Goal: Information Seeking & Learning: Compare options

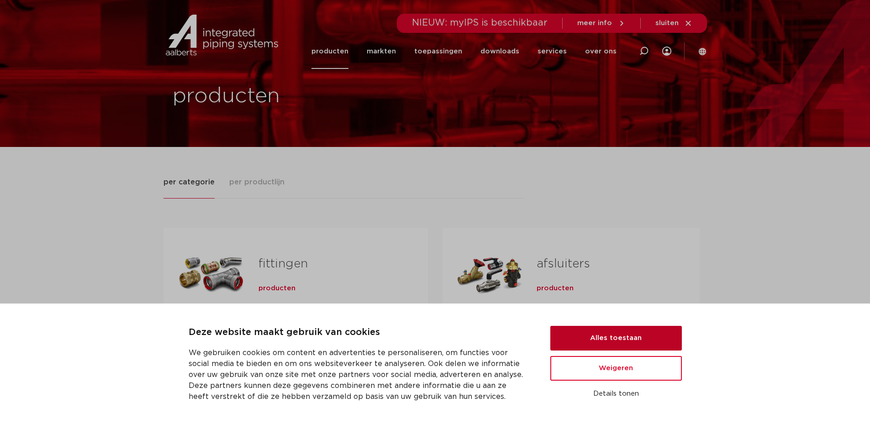
drag, startPoint x: 641, startPoint y: 339, endPoint x: 645, endPoint y: 332, distance: 8.2
click at [639, 339] on button "Alles toestaan" at bounding box center [616, 338] width 132 height 25
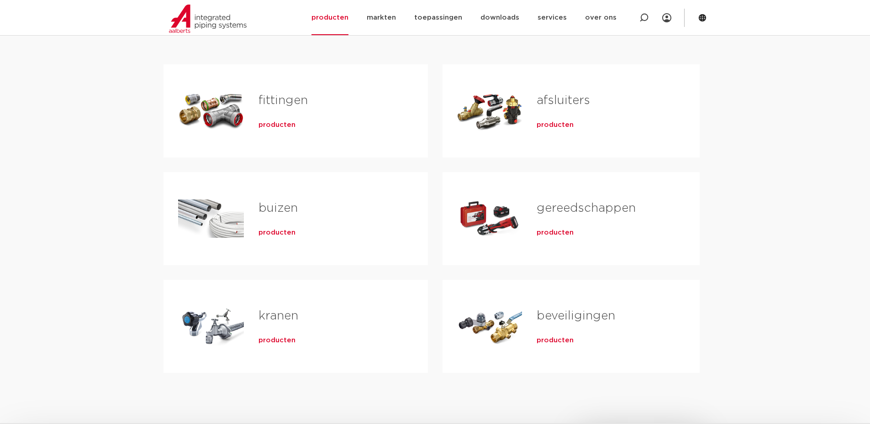
scroll to position [137, 0]
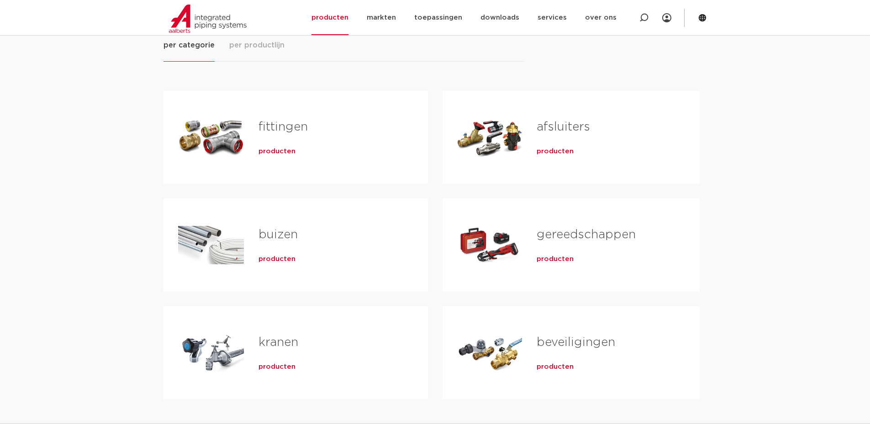
click at [287, 125] on link "fittingen" at bounding box center [282, 127] width 49 height 12
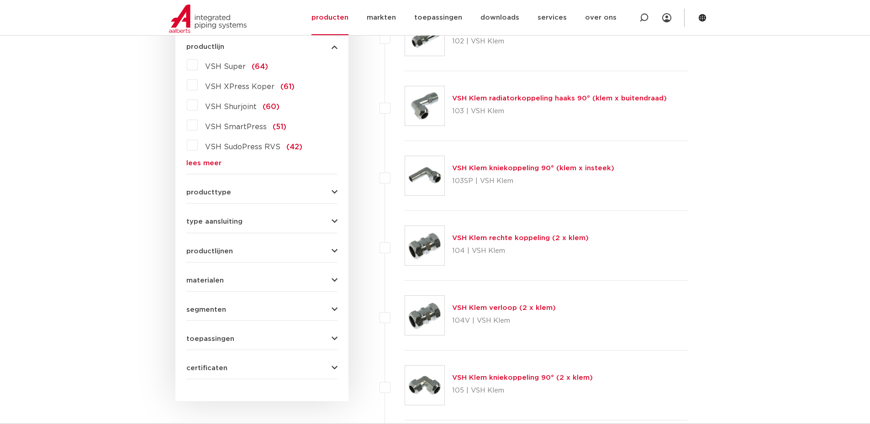
scroll to position [274, 0]
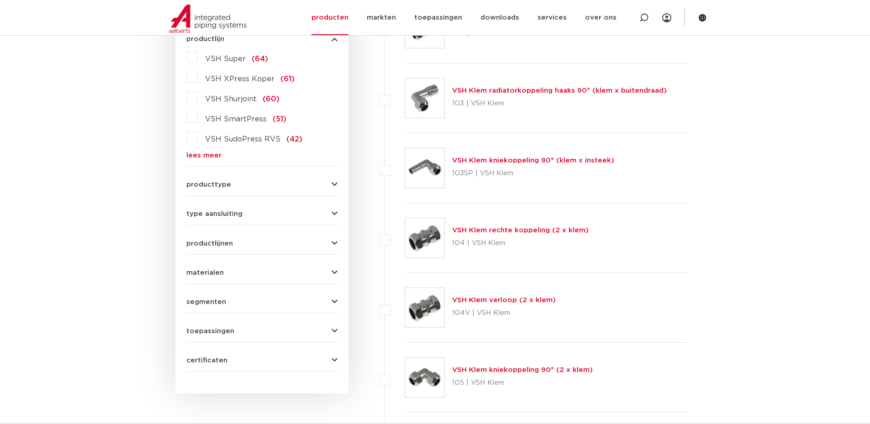
click at [334, 182] on icon "button" at bounding box center [335, 184] width 6 height 7
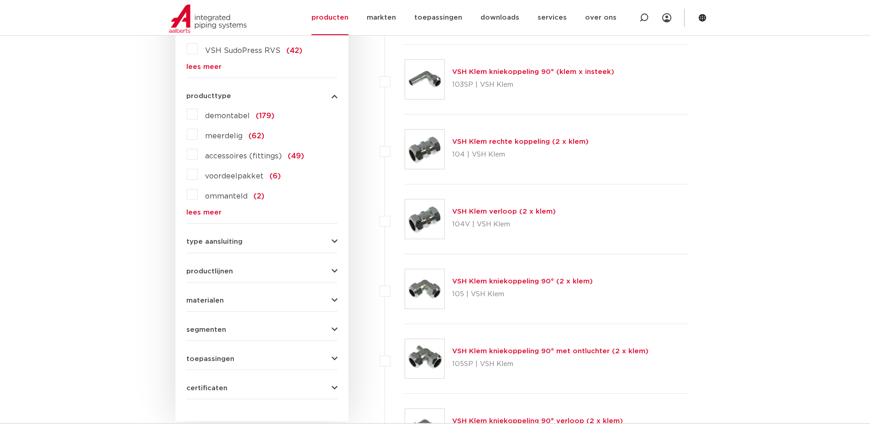
scroll to position [365, 0]
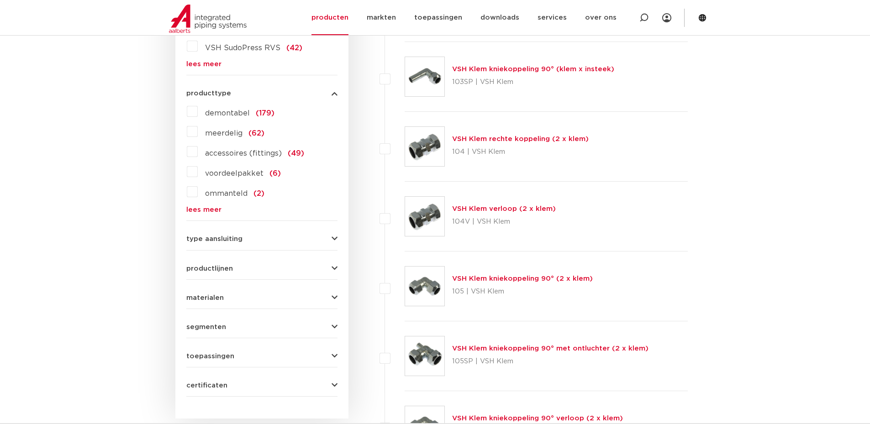
click at [332, 240] on icon "button" at bounding box center [335, 239] width 6 height 7
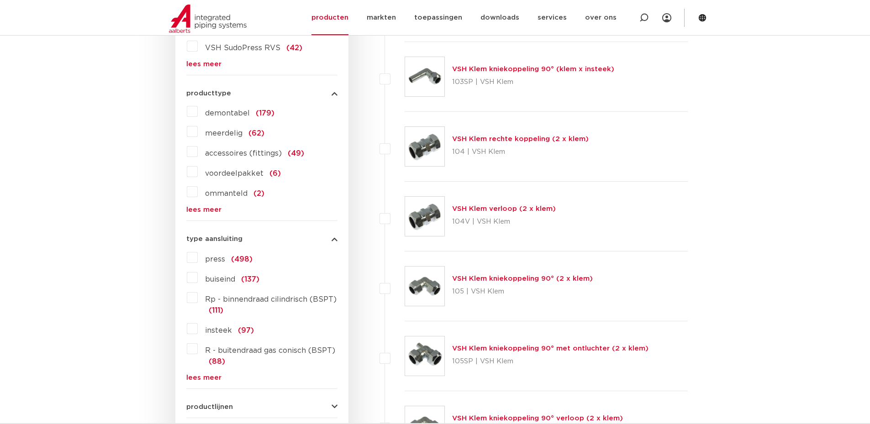
click at [198, 281] on label "buiseind (137)" at bounding box center [229, 277] width 62 height 15
click at [0, 0] on input "buiseind (137)" at bounding box center [0, 0] width 0 height 0
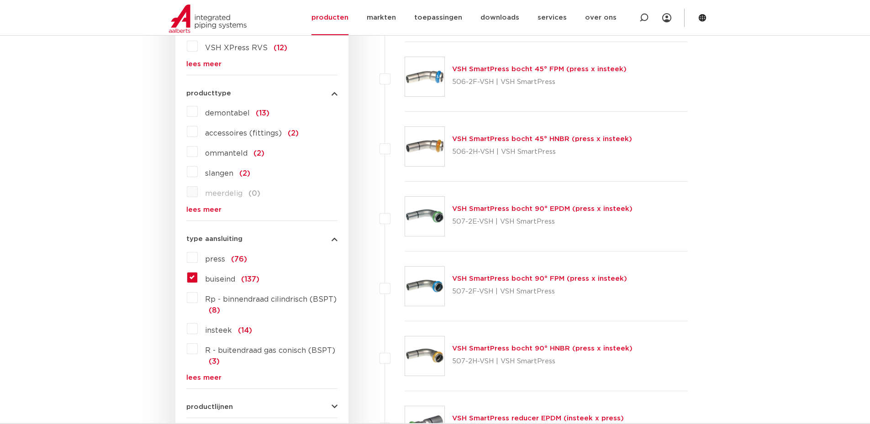
click at [198, 277] on label "buiseind (137)" at bounding box center [229, 277] width 62 height 15
click at [0, 0] on input "buiseind (137)" at bounding box center [0, 0] width 0 height 0
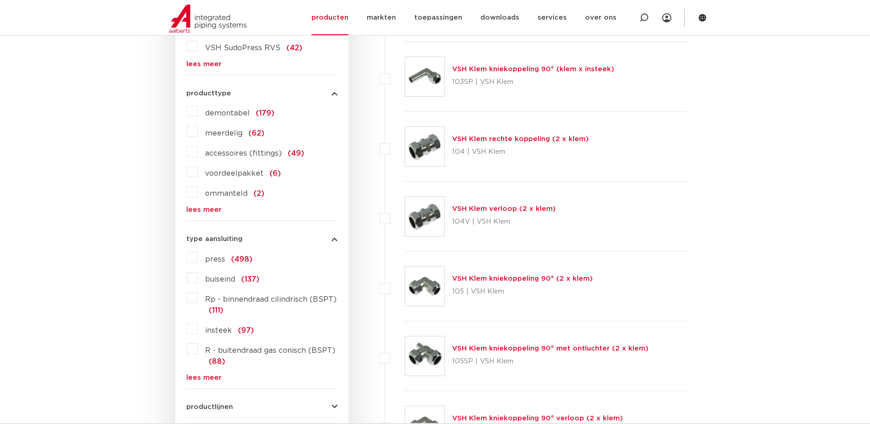
click at [198, 297] on label "Rp - binnendraad cilindrisch (BSPT) (111)" at bounding box center [268, 303] width 140 height 26
click at [0, 0] on input "Rp - binnendraad cilindrisch (BSPT) (111)" at bounding box center [0, 0] width 0 height 0
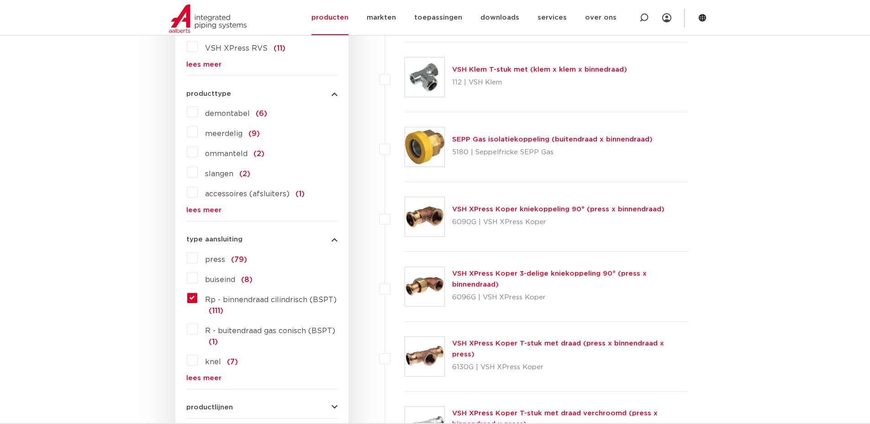
scroll to position [365, 0]
click at [198, 327] on label "R - buitendraad gas conisch (BSPT) (1)" at bounding box center [268, 335] width 140 height 26
click at [0, 0] on input "R - buitendraad gas conisch (BSPT) (1)" at bounding box center [0, 0] width 0 height 0
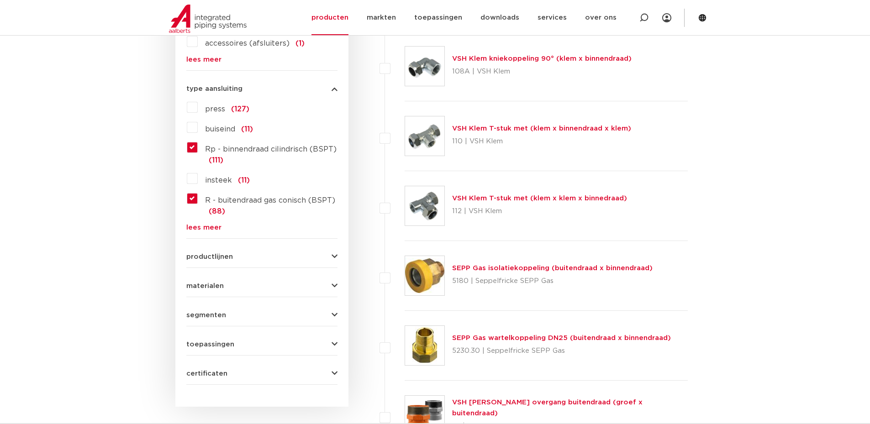
scroll to position [548, 0]
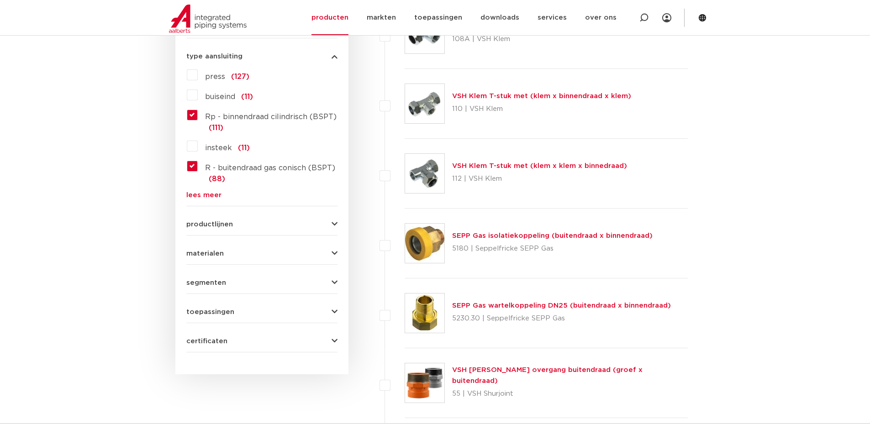
click at [342, 251] on div "wis alles filter producten zoek op naam of productnummer alle categorieën fitti…" at bounding box center [261, 1] width 173 height 746
click at [333, 256] on icon "button" at bounding box center [335, 253] width 6 height 7
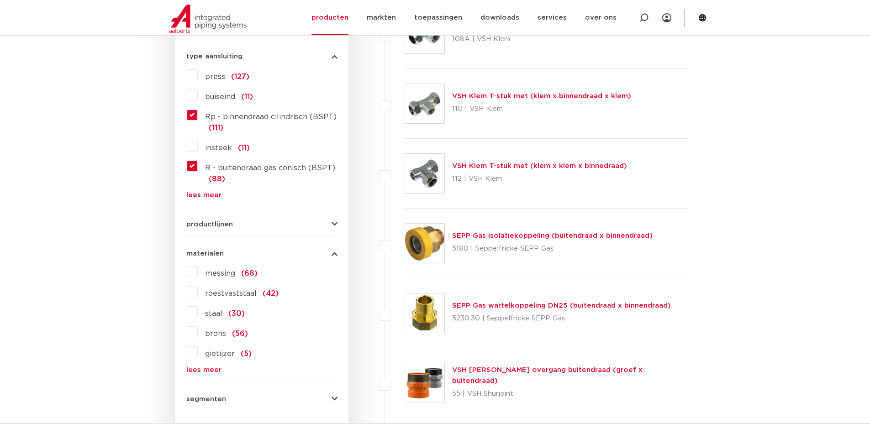
click at [198, 275] on label "messing (68)" at bounding box center [228, 271] width 60 height 15
click at [0, 0] on input "messing (68)" at bounding box center [0, 0] width 0 height 0
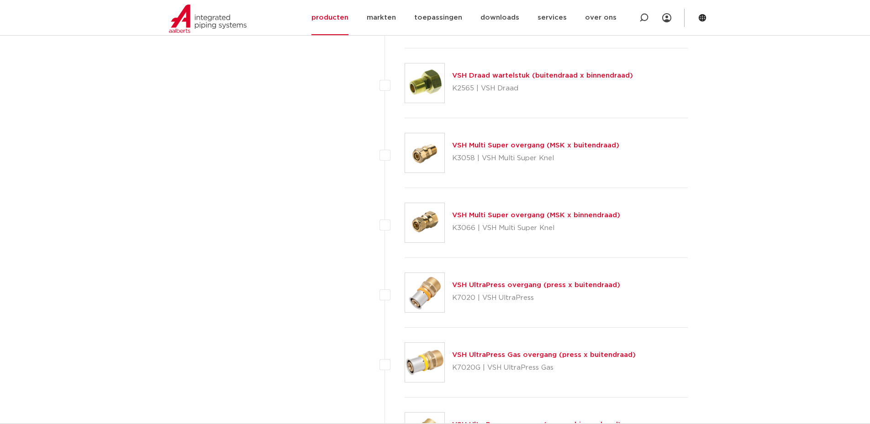
scroll to position [1827, 0]
drag, startPoint x: 449, startPoint y: 158, endPoint x: 472, endPoint y: 158, distance: 23.3
click at [472, 158] on div "VSH Multi Super overgang (MSK x buitendraad) K3058 | VSH Multi Super Knel" at bounding box center [547, 153] width 284 height 70
click at [572, 175] on div "VSH Multi Super overgang (MSK x buitendraad) K3058 | VSH Multi Super Knel" at bounding box center [547, 153] width 284 height 70
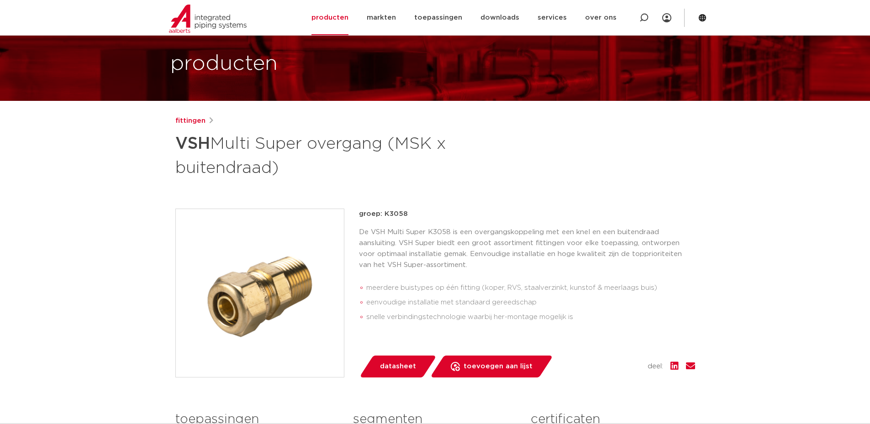
scroll to position [46, 0]
drag, startPoint x: 417, startPoint y: 215, endPoint x: 384, endPoint y: 213, distance: 33.4
click at [384, 213] on p "groep: K3058" at bounding box center [527, 214] width 336 height 11
copy p "K3058"
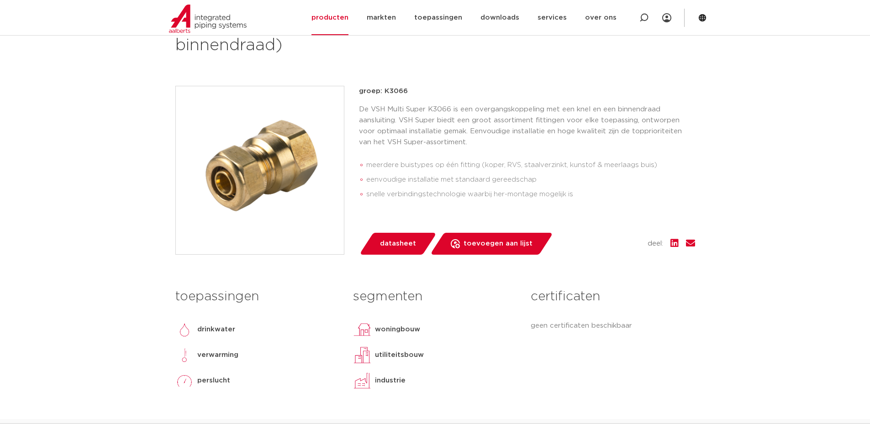
scroll to position [46, 0]
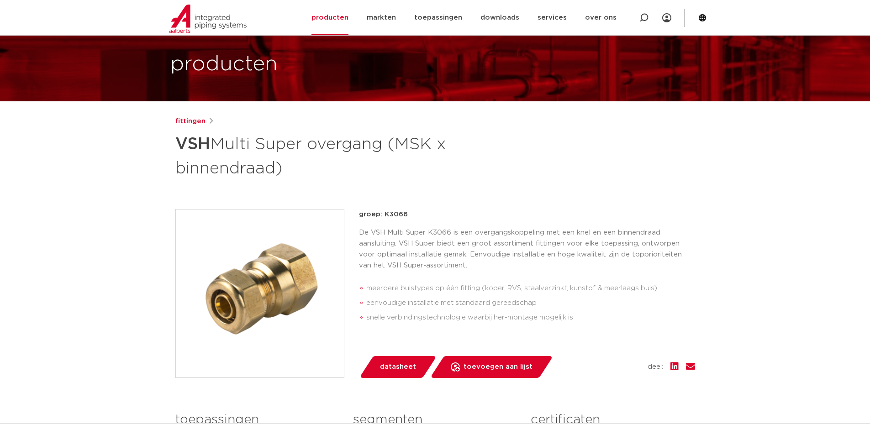
drag, startPoint x: 411, startPoint y: 212, endPoint x: 383, endPoint y: 214, distance: 28.4
click at [383, 214] on p "groep: K3066" at bounding box center [527, 214] width 336 height 11
copy p "K3066"
